Goal: Navigation & Orientation: Find specific page/section

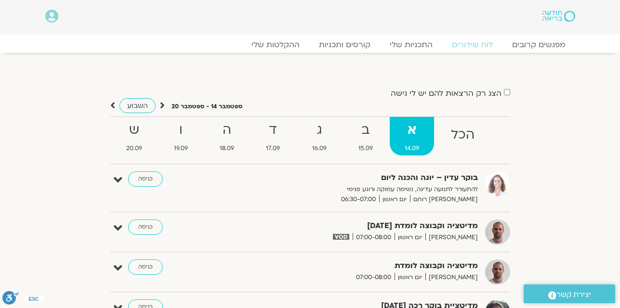
click at [161, 103] on icon at bounding box center [162, 106] width 5 height 10
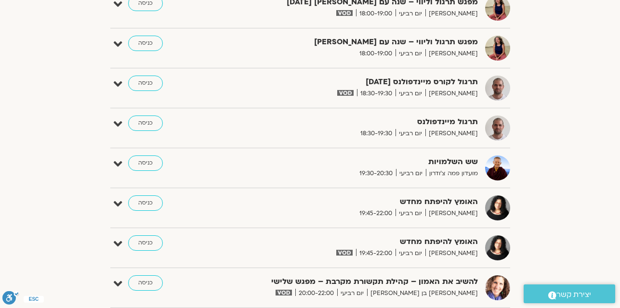
scroll to position [3702, 0]
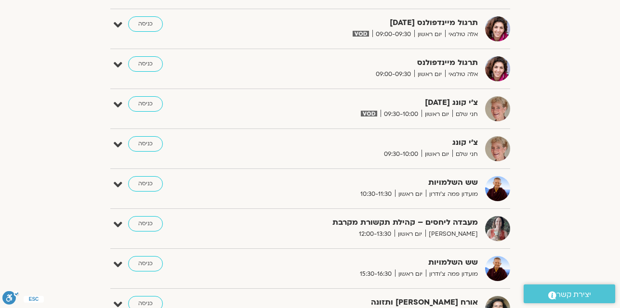
scroll to position [809, 0]
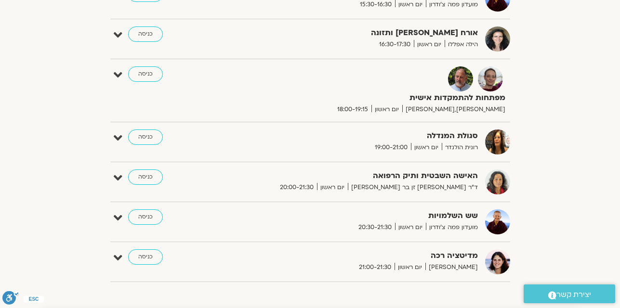
click at [141, 73] on link "כניסה" at bounding box center [145, 73] width 35 height 15
